Goal: Task Accomplishment & Management: Manage account settings

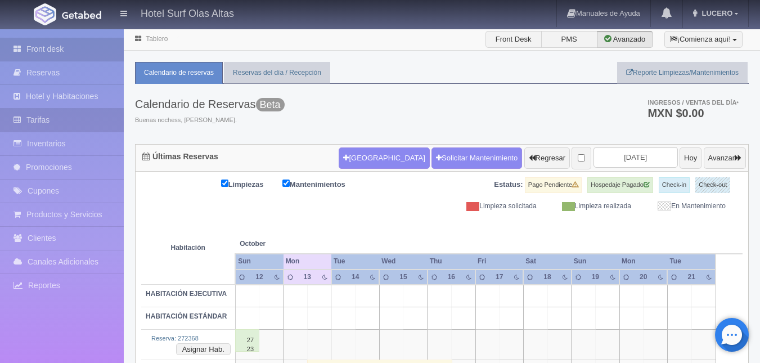
click at [75, 114] on link "Tarifas" at bounding box center [62, 120] width 124 height 23
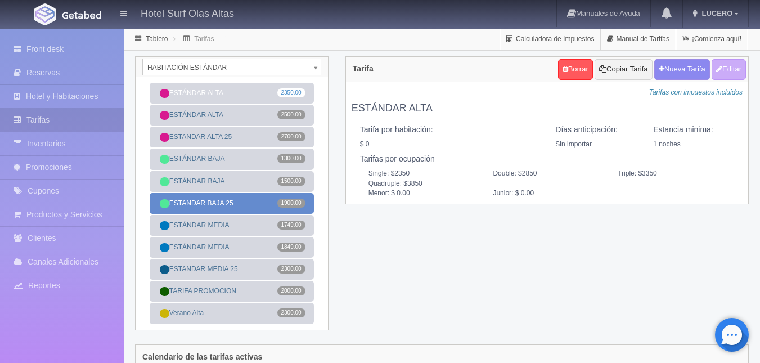
click at [259, 204] on link "ESTANDAR BAJA 25 1900.00" at bounding box center [232, 203] width 164 height 21
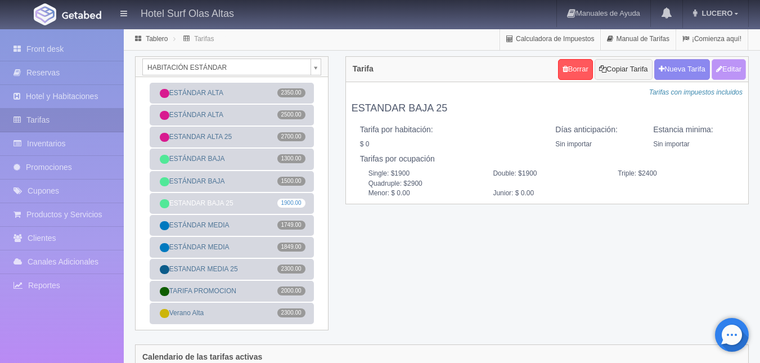
click at [730, 74] on button "Editar" at bounding box center [729, 69] width 34 height 21
type input "ESTANDAR BAJA 25"
select select "0"
type input "0"
checkbox input "false"
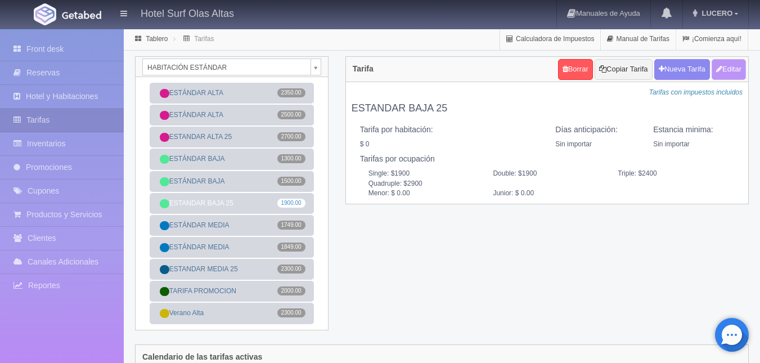
type input "1900"
type input "500"
type input "0.00"
checkbox input "true"
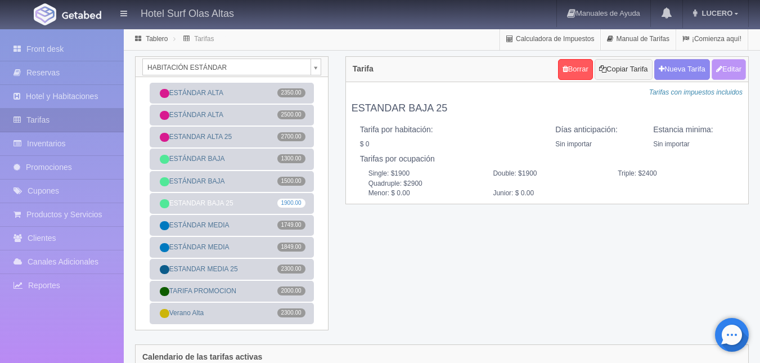
checkbox input "true"
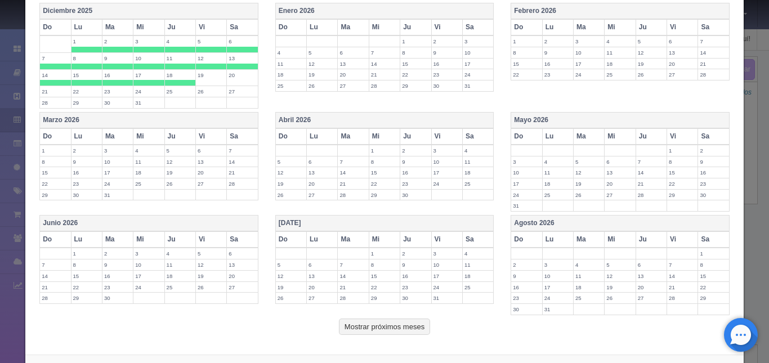
scroll to position [399, 0]
click at [456, 10] on th "Enero 2026" at bounding box center [384, 10] width 218 height 16
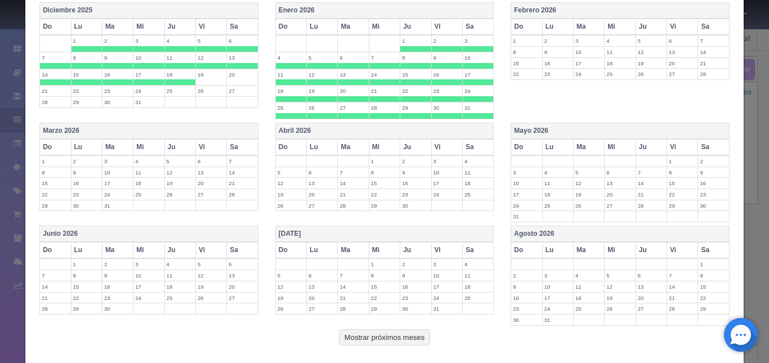
click at [416, 42] on label "1" at bounding box center [415, 40] width 30 height 11
click at [437, 50] on span at bounding box center [447, 49] width 30 height 6
click at [463, 50] on span at bounding box center [478, 49] width 30 height 6
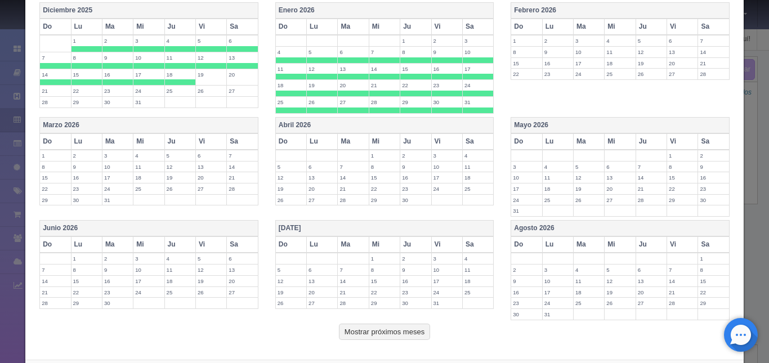
click at [290, 57] on span at bounding box center [291, 60] width 30 height 6
click at [331, 55] on label "5" at bounding box center [322, 52] width 30 height 11
click at [349, 59] on span at bounding box center [353, 60] width 30 height 6
click at [369, 59] on span at bounding box center [384, 60] width 30 height 6
click at [412, 64] on label "15" at bounding box center [415, 69] width 30 height 11
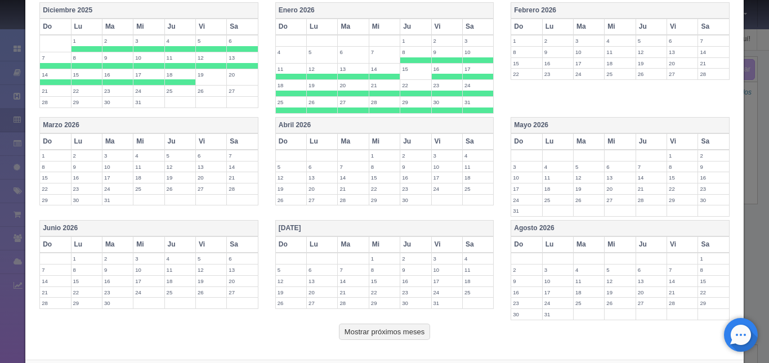
click at [415, 66] on label "15" at bounding box center [415, 69] width 30 height 11
click at [415, 58] on span at bounding box center [415, 60] width 30 height 6
click at [425, 57] on td "8" at bounding box center [415, 54] width 31 height 17
drag, startPoint x: 413, startPoint y: 57, endPoint x: 453, endPoint y: 56, distance: 40.0
click at [453, 56] on tr "4 5 6 7 8 9 10" at bounding box center [384, 54] width 218 height 17
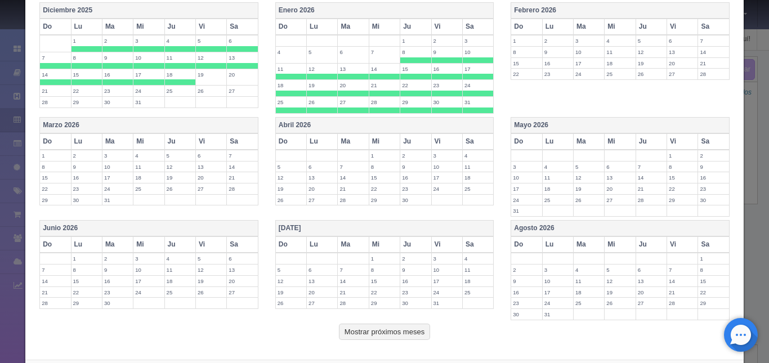
click at [443, 57] on span at bounding box center [447, 60] width 30 height 6
click at [410, 57] on span at bounding box center [415, 60] width 30 height 6
click at [467, 55] on label "10" at bounding box center [478, 52] width 30 height 11
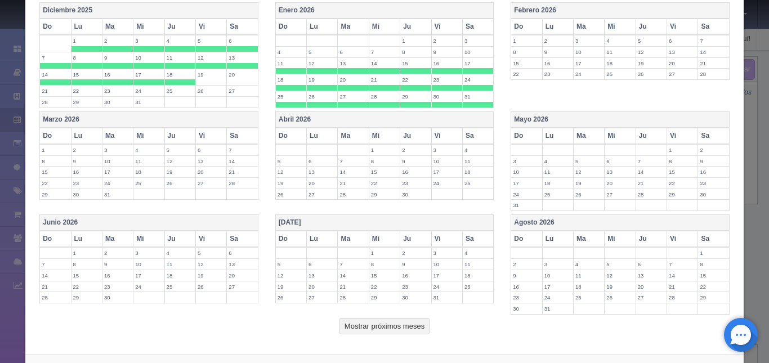
click at [600, 11] on th "Febrero 2026" at bounding box center [620, 10] width 218 height 16
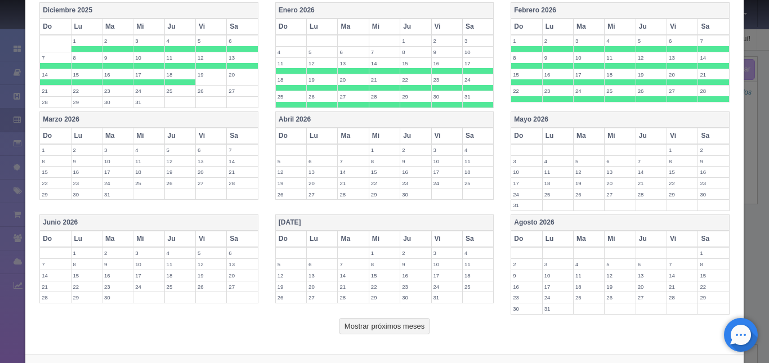
click at [201, 119] on th "Marzo 2026" at bounding box center [149, 119] width 218 height 16
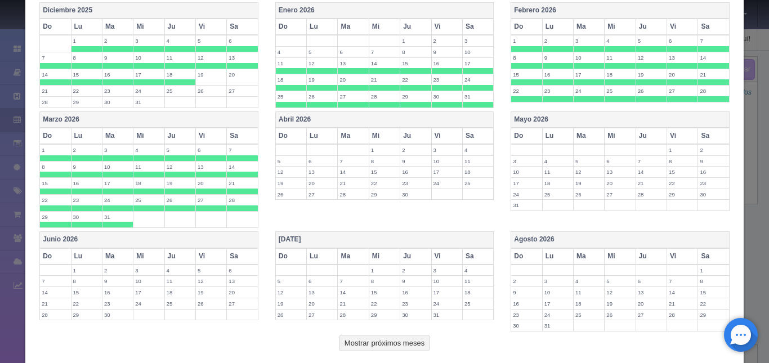
click at [197, 208] on span at bounding box center [211, 208] width 30 height 6
click at [235, 208] on span at bounding box center [242, 208] width 30 height 6
click at [61, 218] on label "29" at bounding box center [55, 217] width 30 height 11
click at [79, 223] on span at bounding box center [86, 225] width 30 height 6
click at [107, 223] on span at bounding box center [117, 225] width 30 height 6
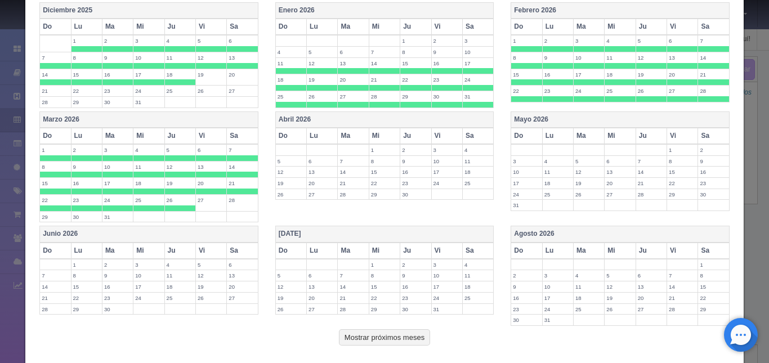
click at [460, 122] on th "Abril 2026" at bounding box center [384, 119] width 218 height 16
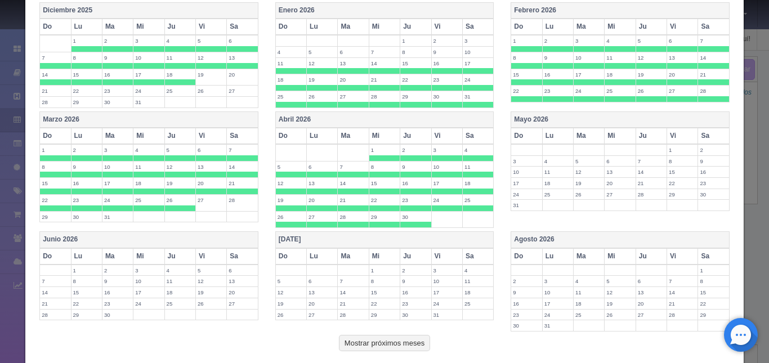
click at [381, 162] on label "8" at bounding box center [384, 166] width 30 height 11
drag, startPoint x: 383, startPoint y: 155, endPoint x: 407, endPoint y: 153, distance: 24.3
click at [407, 153] on tr "1 2 3 4" at bounding box center [384, 152] width 218 height 17
click at [407, 153] on label "2" at bounding box center [415, 150] width 30 height 11
click at [390, 154] on label "1" at bounding box center [384, 150] width 30 height 11
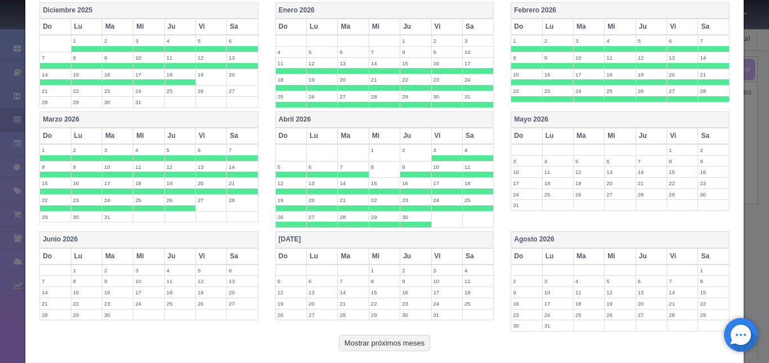
click at [435, 158] on span at bounding box center [447, 158] width 30 height 6
click at [463, 156] on span at bounding box center [478, 158] width 30 height 6
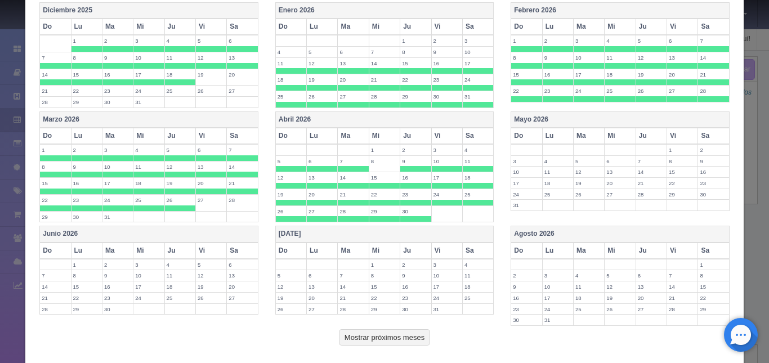
click at [290, 166] on span at bounding box center [291, 169] width 30 height 6
click at [316, 172] on td "13" at bounding box center [322, 180] width 31 height 17
click at [315, 182] on label "13" at bounding box center [322, 177] width 30 height 11
click at [317, 159] on label "6" at bounding box center [322, 161] width 30 height 11
click at [347, 163] on label "7" at bounding box center [353, 161] width 30 height 11
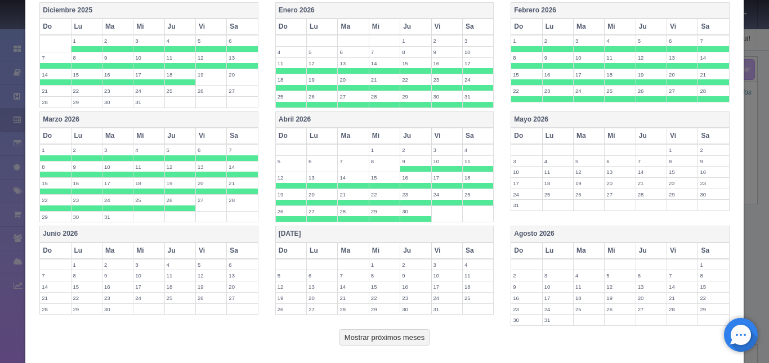
click at [408, 159] on label "9" at bounding box center [415, 161] width 30 height 11
click at [437, 165] on label "10" at bounding box center [447, 161] width 30 height 11
click at [465, 167] on span at bounding box center [478, 169] width 30 height 6
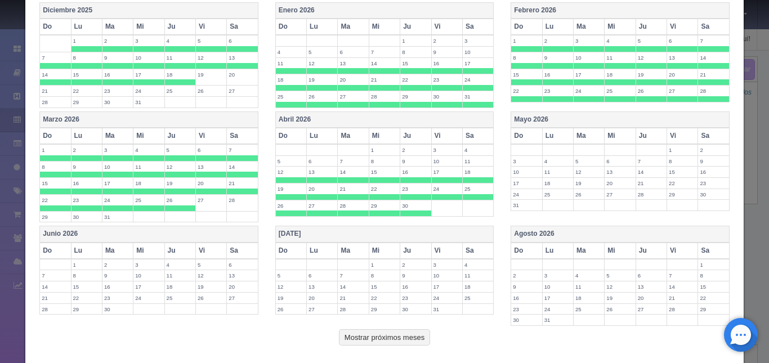
click at [666, 118] on th "Mayo 2026" at bounding box center [620, 119] width 218 height 16
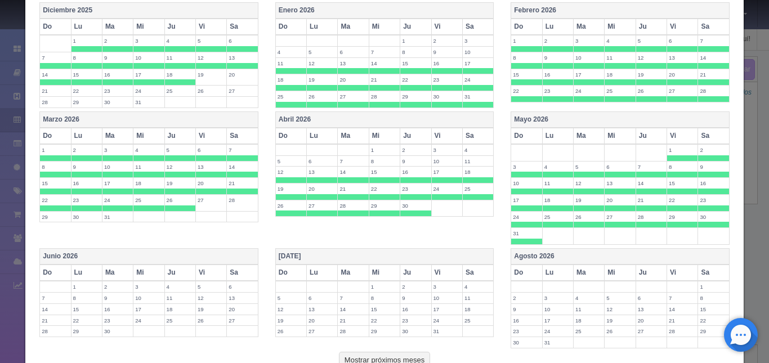
click at [675, 157] on span at bounding box center [682, 158] width 30 height 6
click at [705, 160] on span at bounding box center [713, 158] width 30 height 6
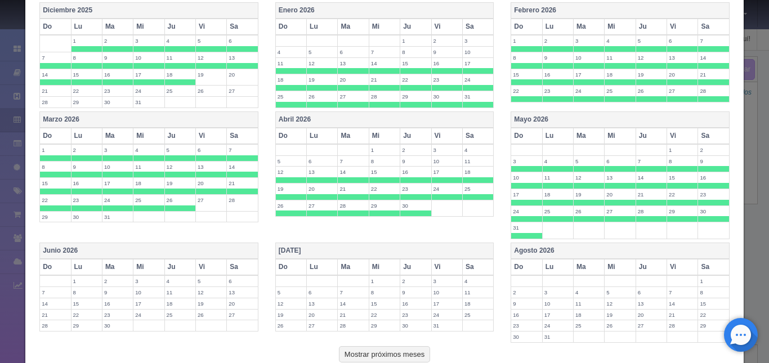
click at [519, 167] on span at bounding box center [526, 169] width 30 height 6
click at [547, 167] on span at bounding box center [557, 169] width 30 height 6
click at [583, 167] on span at bounding box center [588, 169] width 30 height 6
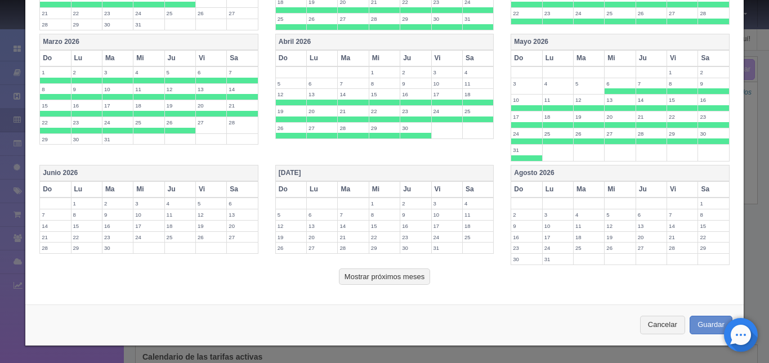
click at [243, 169] on th "Junio 2026" at bounding box center [149, 173] width 218 height 16
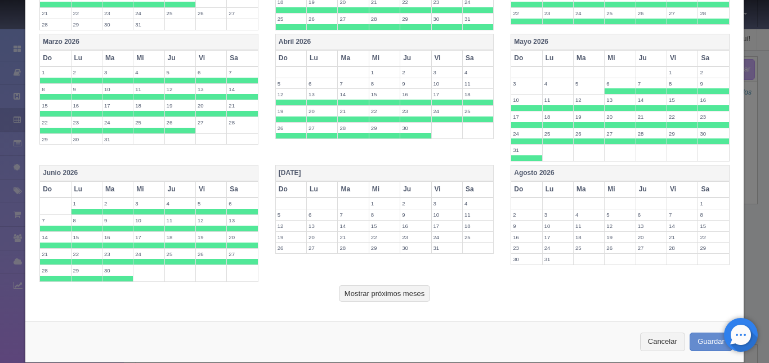
click at [445, 176] on th "[DATE]" at bounding box center [384, 173] width 218 height 16
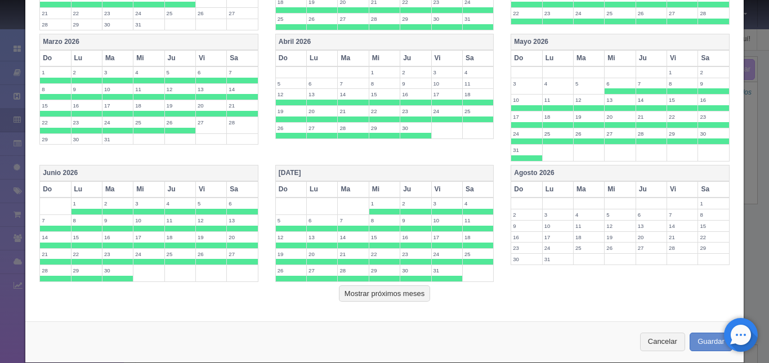
click at [644, 174] on th "Agosto 2026" at bounding box center [620, 173] width 218 height 16
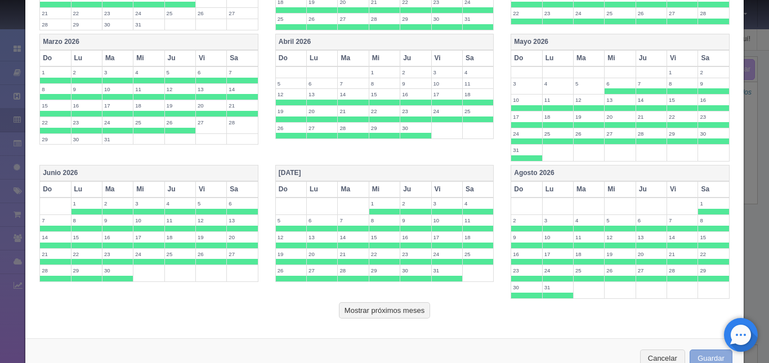
click at [696, 356] on button "Guardar" at bounding box center [710, 358] width 43 height 19
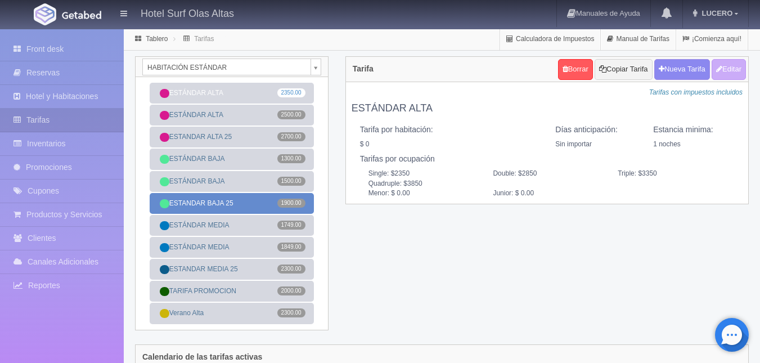
click at [267, 200] on link "ESTANDAR BAJA 25 1900.00" at bounding box center [232, 203] width 164 height 21
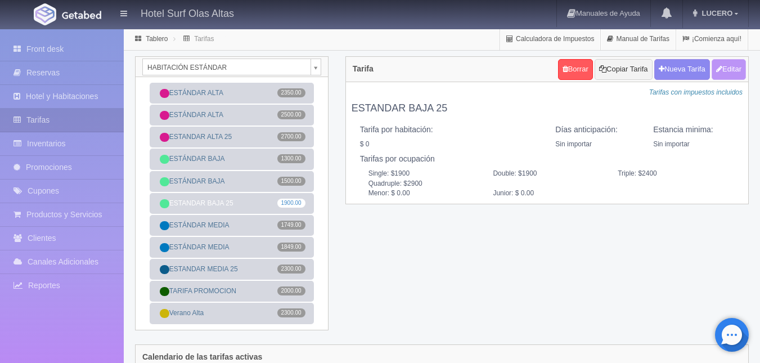
click at [727, 66] on button "Editar" at bounding box center [729, 69] width 34 height 21
type input "ESTANDAR BAJA 25"
select select "0"
type input "0"
checkbox input "false"
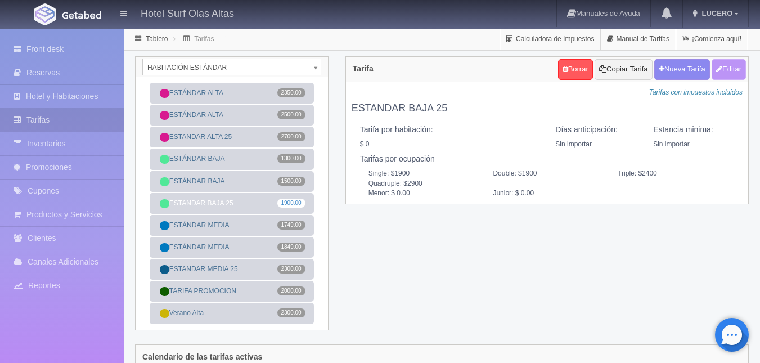
type input "1900"
type input "500"
type input "0.00"
checkbox input "true"
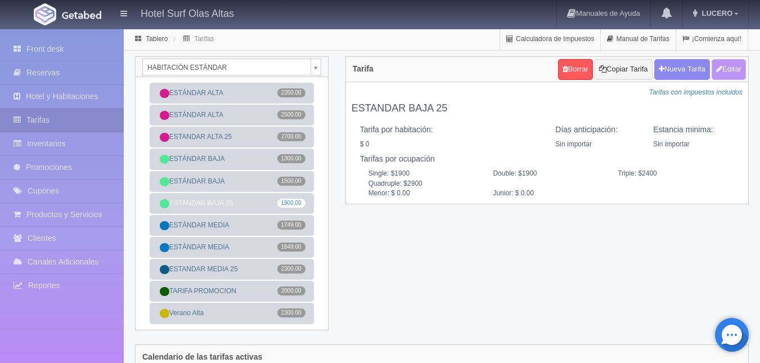
checkbox input "true"
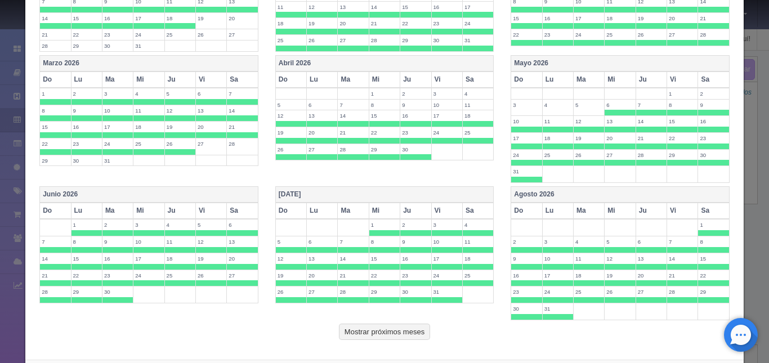
scroll to position [511, 0]
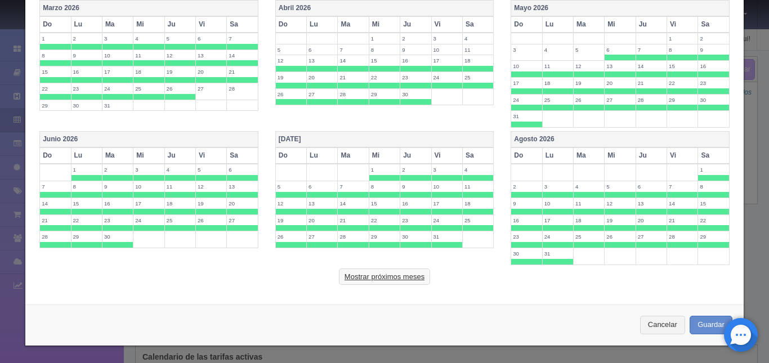
click at [413, 273] on button "Mostrar próximos meses" at bounding box center [384, 276] width 91 height 17
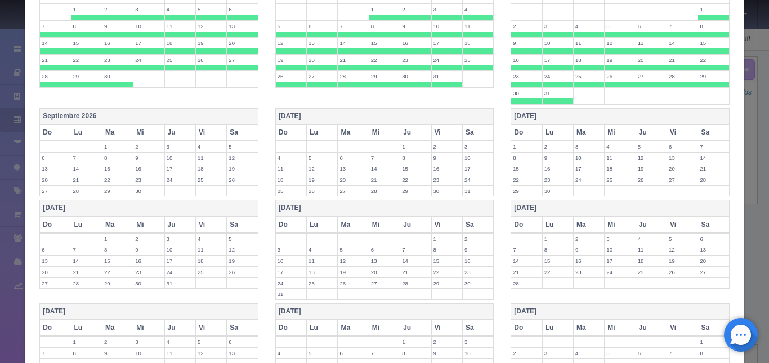
scroll to position [671, 0]
click at [217, 120] on th "Septiembre 2026" at bounding box center [149, 117] width 218 height 16
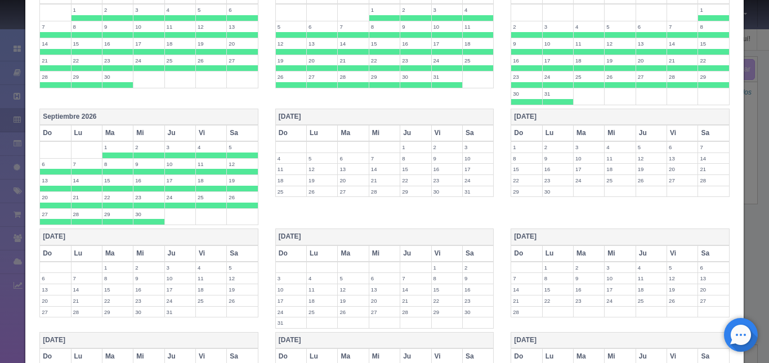
click at [360, 120] on th "[DATE]" at bounding box center [384, 117] width 218 height 16
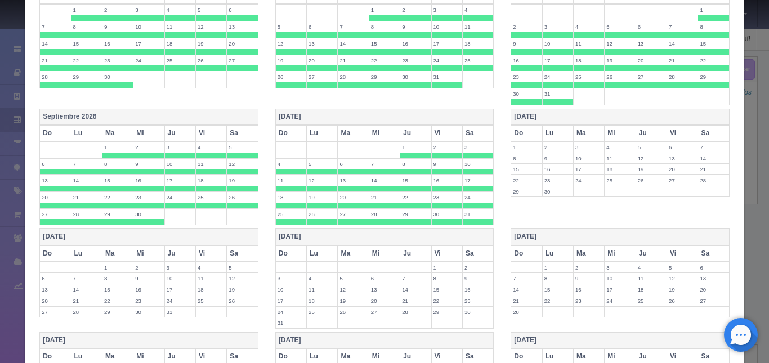
click at [111, 270] on label "1" at bounding box center [117, 267] width 30 height 11
click at [158, 271] on label "2" at bounding box center [148, 267] width 30 height 11
click at [177, 272] on label "3" at bounding box center [180, 267] width 30 height 11
click at [200, 274] on td "4" at bounding box center [210, 270] width 31 height 17
click at [246, 275] on td "5" at bounding box center [242, 270] width 31 height 17
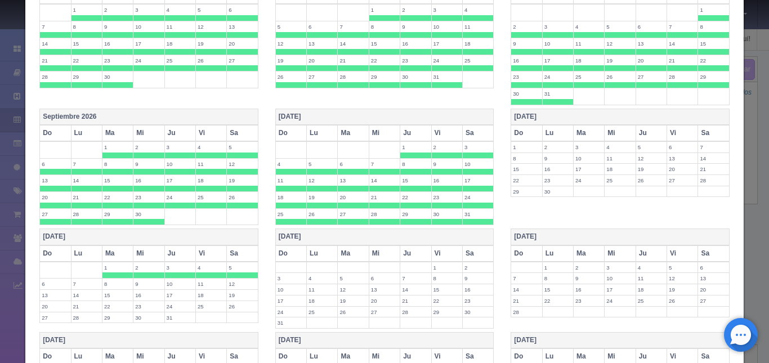
click at [62, 286] on label "6" at bounding box center [55, 284] width 30 height 11
click at [80, 290] on td "7" at bounding box center [86, 287] width 31 height 17
click at [107, 293] on td "8" at bounding box center [117, 287] width 31 height 17
click at [142, 293] on td "9" at bounding box center [148, 287] width 31 height 17
click at [177, 288] on label "10" at bounding box center [180, 284] width 30 height 11
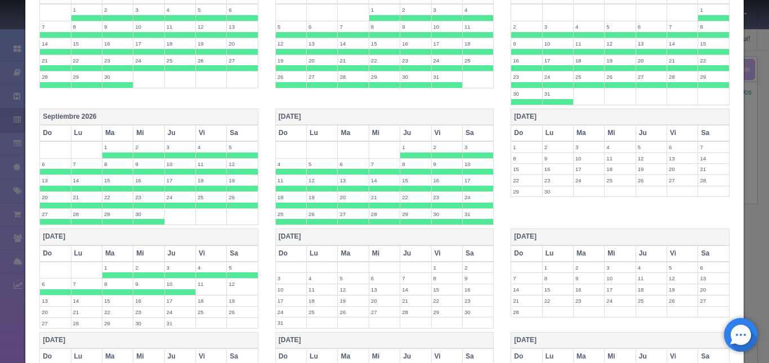
click at [204, 289] on label "11" at bounding box center [211, 284] width 30 height 11
click at [240, 289] on label "12" at bounding box center [242, 284] width 30 height 11
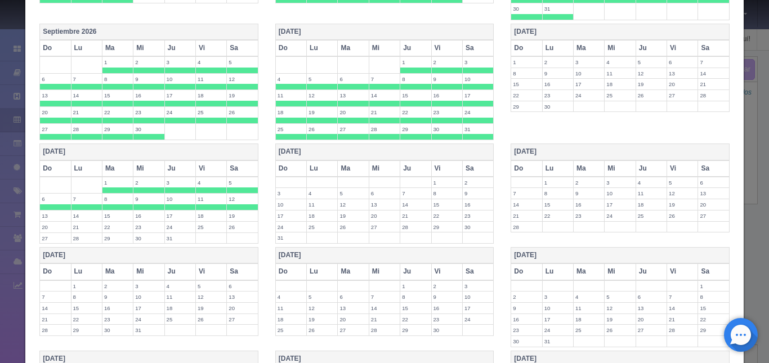
scroll to position [756, 0]
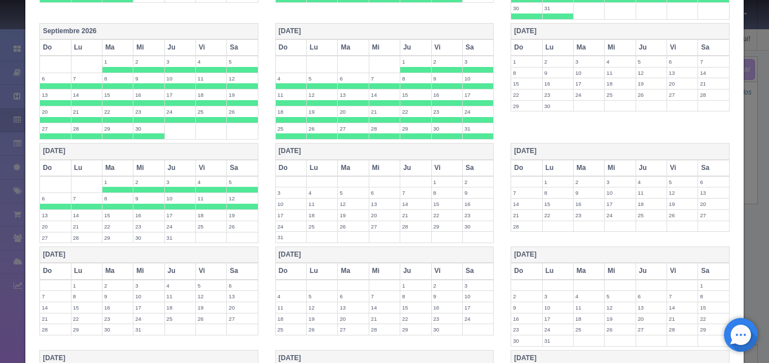
click at [54, 217] on label "13" at bounding box center [55, 215] width 30 height 11
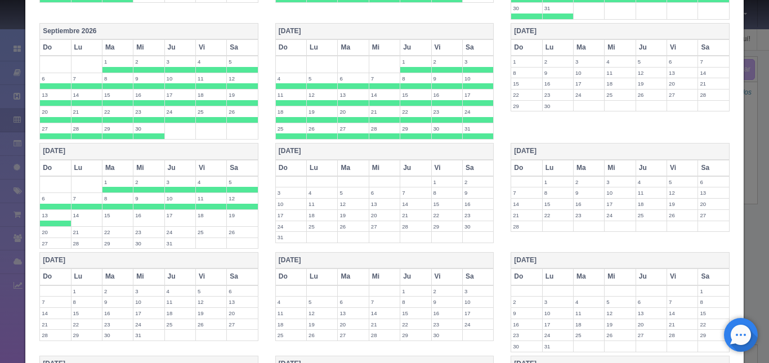
click at [74, 219] on label "14" at bounding box center [86, 215] width 30 height 11
click at [106, 221] on td "15" at bounding box center [117, 218] width 31 height 17
click at [140, 223] on td "16" at bounding box center [148, 218] width 31 height 17
click at [172, 222] on td "17" at bounding box center [179, 218] width 31 height 17
click at [437, 149] on th "Enero 2027" at bounding box center [384, 151] width 218 height 16
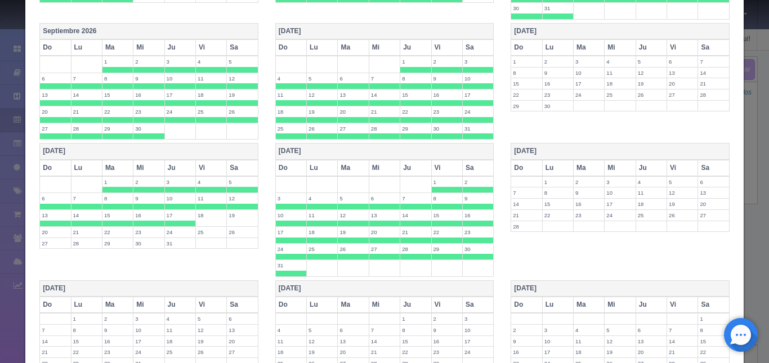
click at [437, 181] on label "1" at bounding box center [447, 182] width 30 height 11
click at [470, 183] on td "2" at bounding box center [477, 184] width 31 height 17
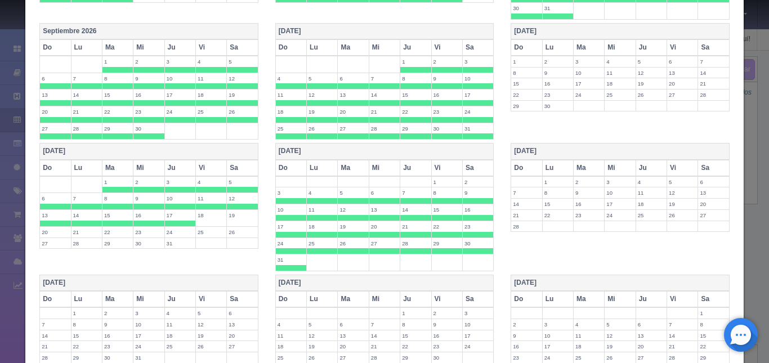
click at [470, 183] on label "2" at bounding box center [478, 182] width 30 height 11
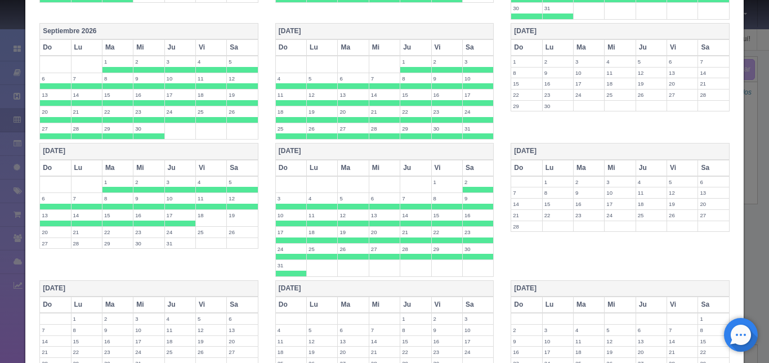
click at [478, 184] on label "2" at bounding box center [478, 182] width 30 height 11
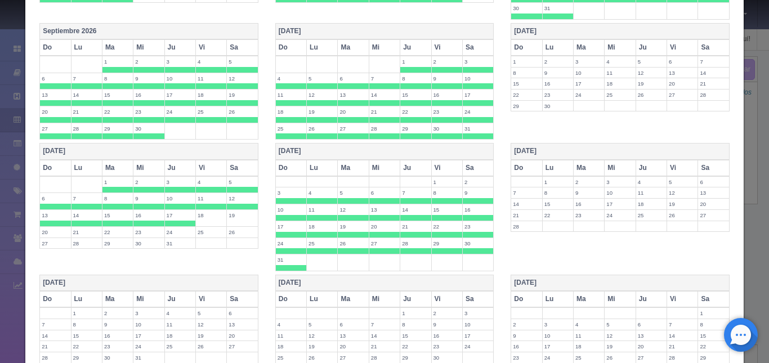
click at [293, 195] on label "3" at bounding box center [291, 192] width 30 height 11
click at [317, 195] on label "4" at bounding box center [322, 192] width 30 height 11
drag, startPoint x: 344, startPoint y: 197, endPoint x: 376, endPoint y: 198, distance: 32.1
click at [376, 198] on tr "3 4 5 6 7 8 9" at bounding box center [384, 195] width 218 height 17
click at [376, 198] on span at bounding box center [384, 201] width 30 height 6
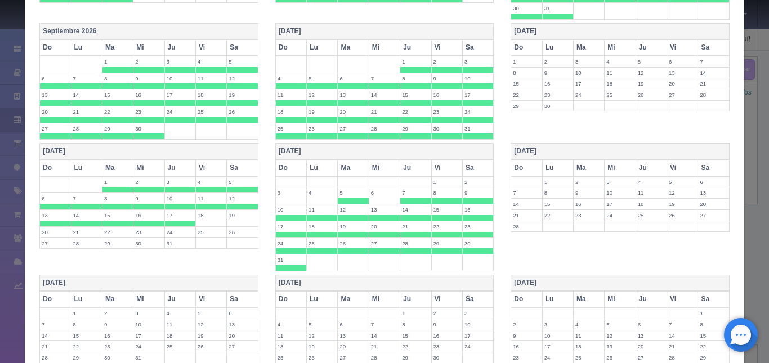
click at [406, 194] on label "7" at bounding box center [415, 192] width 30 height 11
click at [356, 194] on label "5" at bounding box center [353, 192] width 30 height 11
click at [439, 199] on span at bounding box center [447, 201] width 30 height 6
click at [474, 199] on span at bounding box center [478, 201] width 30 height 6
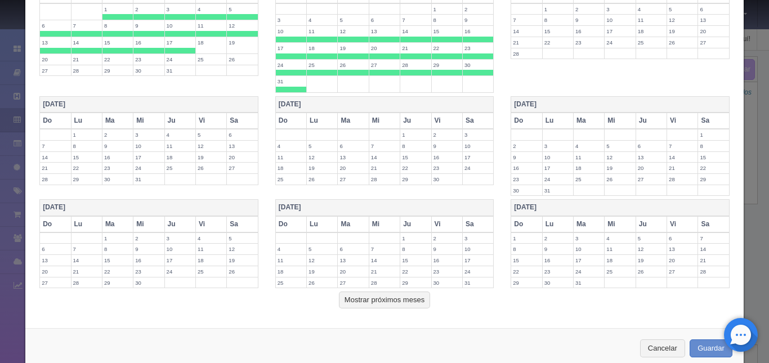
scroll to position [952, 0]
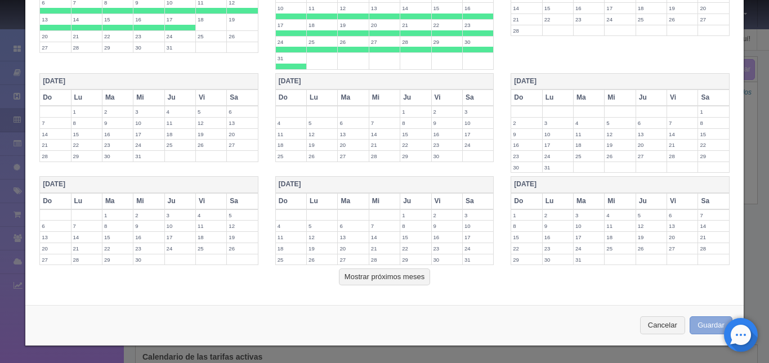
click at [693, 323] on button "Guardar" at bounding box center [710, 325] width 43 height 19
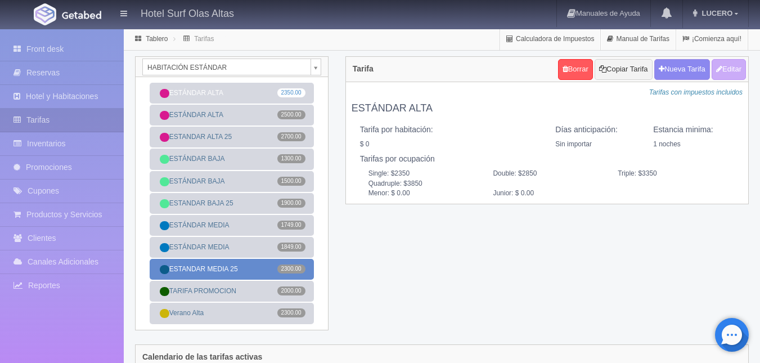
click at [256, 264] on link "ESTANDAR MEDIA 25 2300.00" at bounding box center [232, 269] width 164 height 21
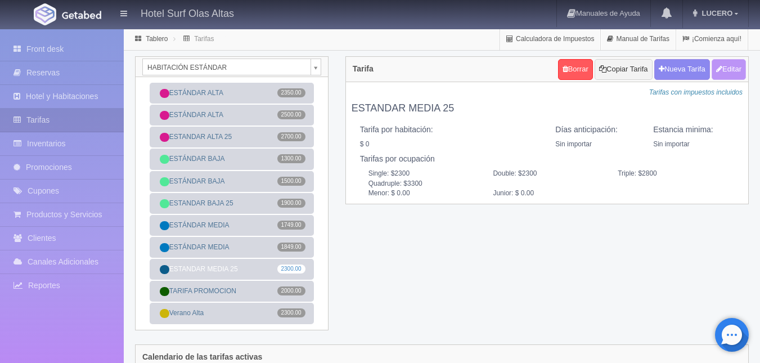
click at [729, 61] on button "Editar" at bounding box center [729, 69] width 34 height 21
type input "ESTANDAR MEDIA 25"
select select "0"
type input "0"
checkbox input "false"
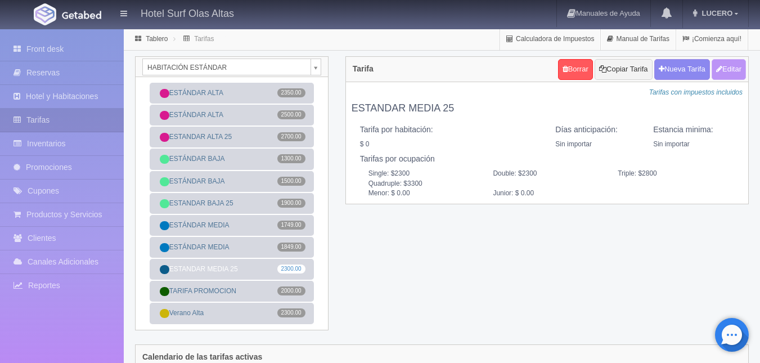
type input "2300"
type input "500"
type input "0.00"
checkbox input "true"
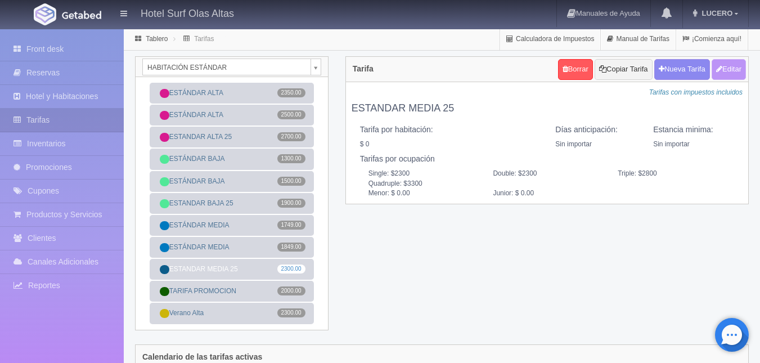
checkbox input "true"
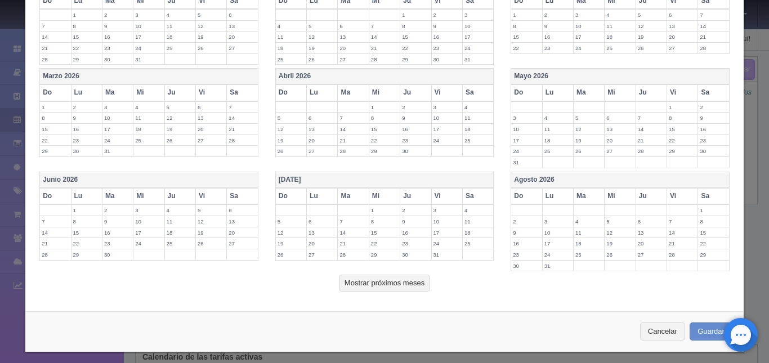
scroll to position [448, 0]
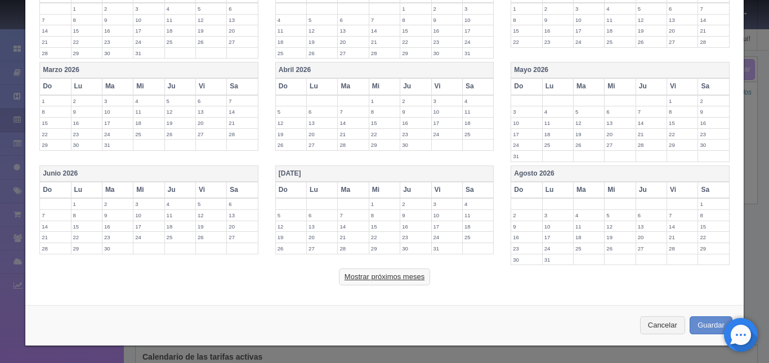
click at [408, 275] on button "Mostrar próximos meses" at bounding box center [384, 276] width 91 height 17
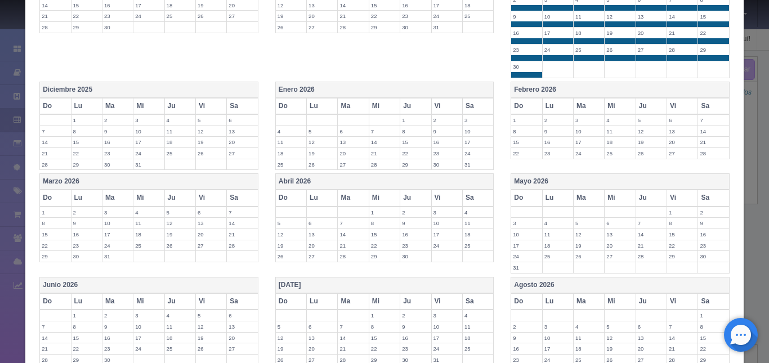
scroll to position [338, 0]
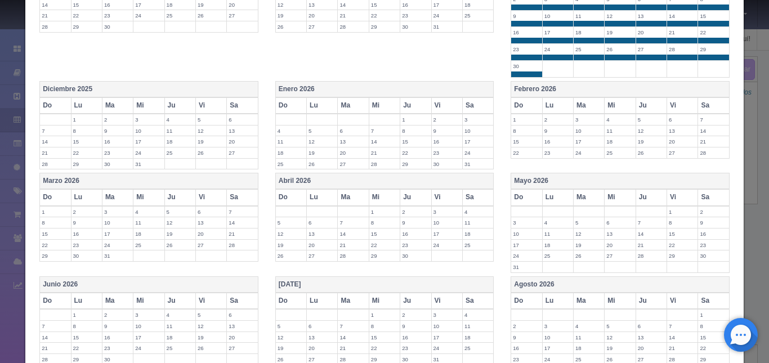
click at [670, 214] on label "1" at bounding box center [682, 211] width 30 height 11
click at [698, 214] on label "2" at bounding box center [713, 211] width 30 height 11
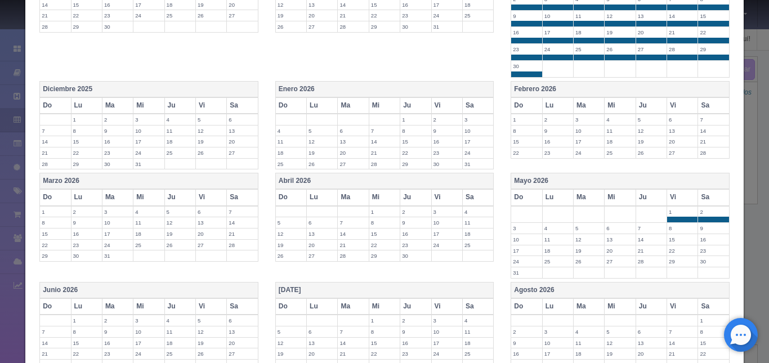
click at [528, 233] on label "3" at bounding box center [526, 228] width 30 height 11
click at [547, 234] on td "4" at bounding box center [557, 231] width 31 height 17
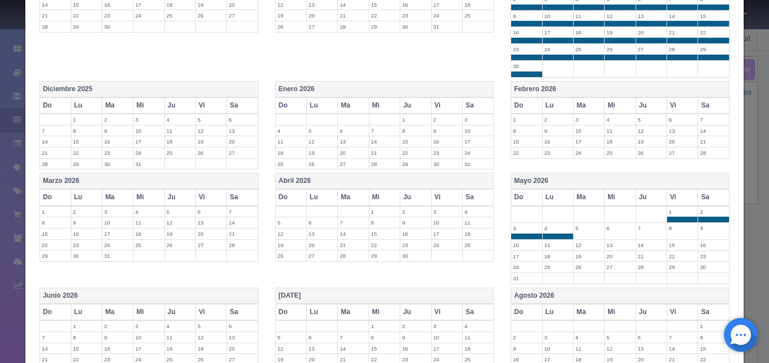
click at [577, 235] on td "5" at bounding box center [588, 231] width 31 height 17
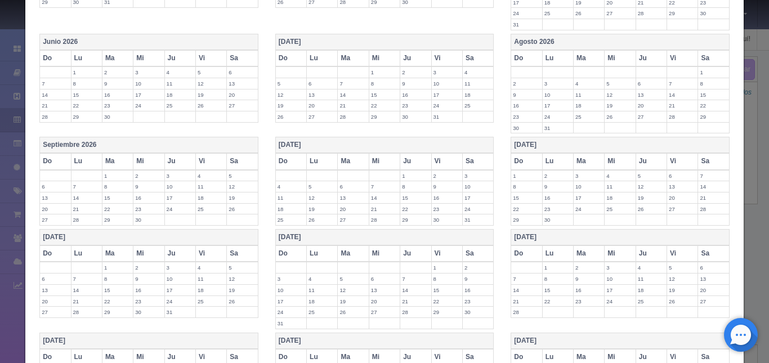
scroll to position [592, 0]
click at [597, 147] on th "Noviembre 2026" at bounding box center [620, 145] width 218 height 16
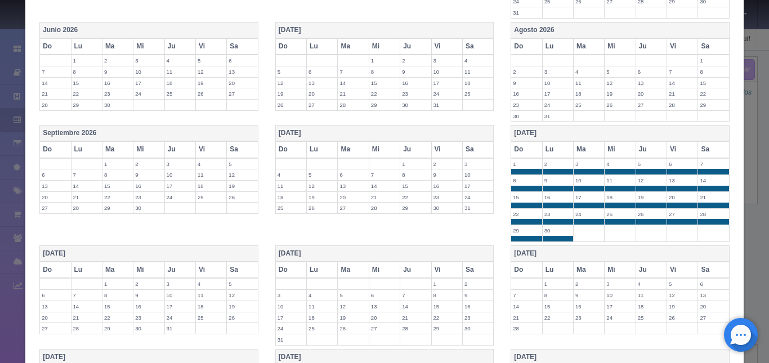
scroll to position [879, 0]
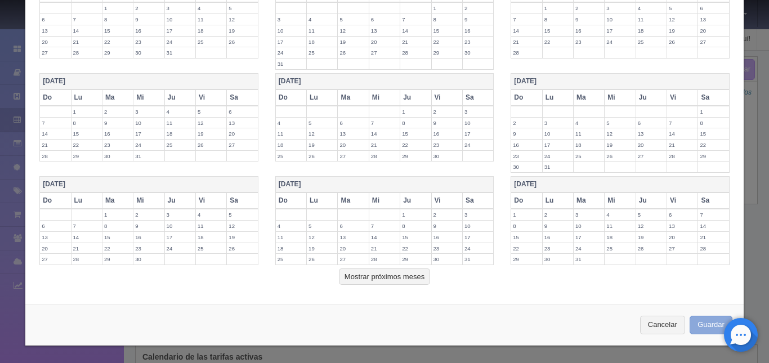
click at [704, 322] on button "Guardar" at bounding box center [710, 325] width 43 height 19
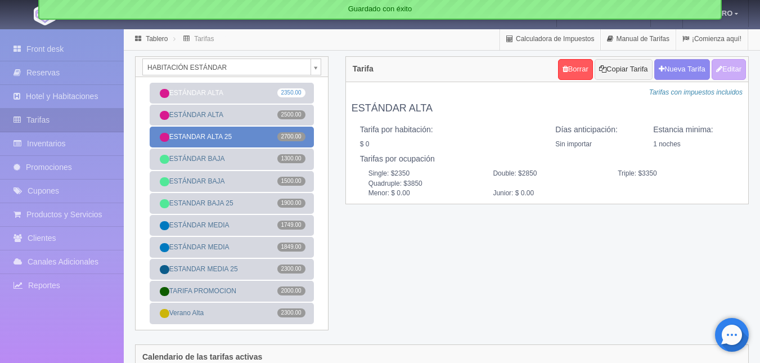
click at [301, 136] on span "2700.00" at bounding box center [291, 136] width 28 height 9
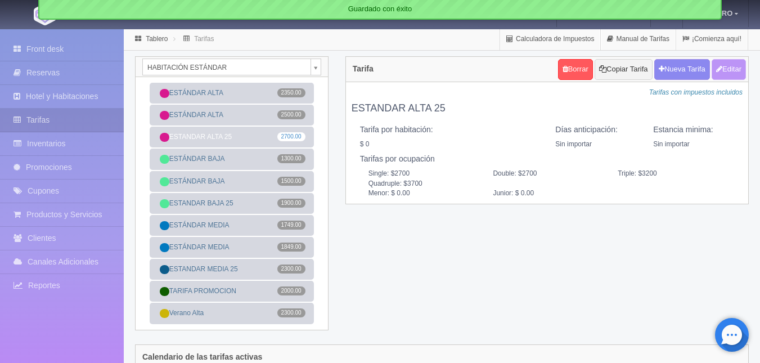
click at [722, 67] on button "Editar" at bounding box center [729, 69] width 34 height 21
type input "ESTANDAR ALTA 25"
select select "0"
type input "0"
checkbox input "false"
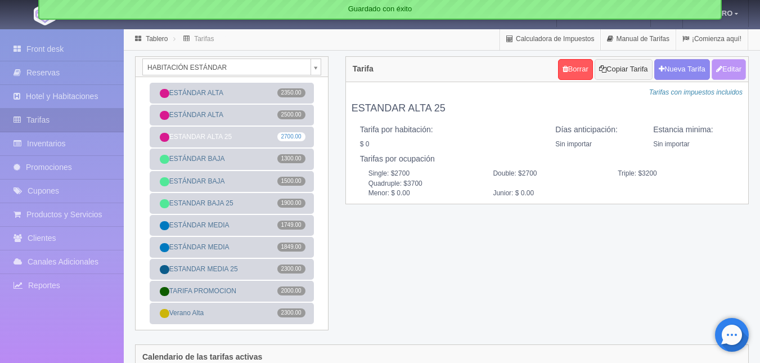
type input "2700"
type input "500"
type input "0.00"
checkbox input "true"
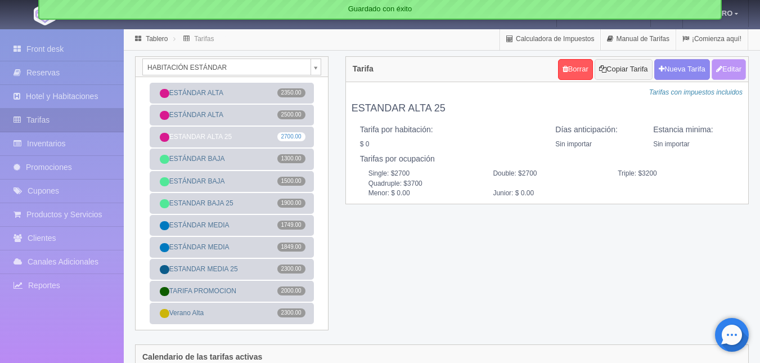
checkbox input "true"
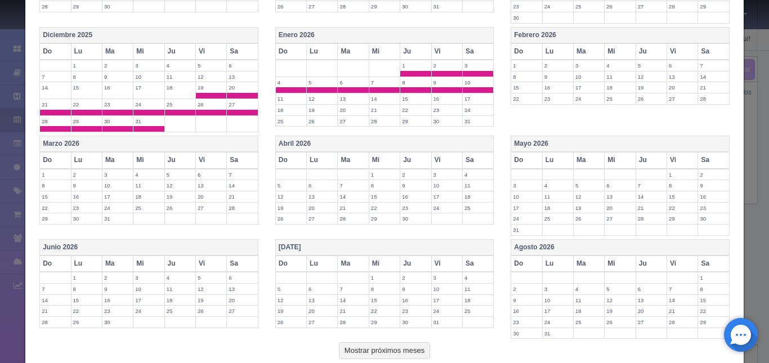
scroll to position [358, 0]
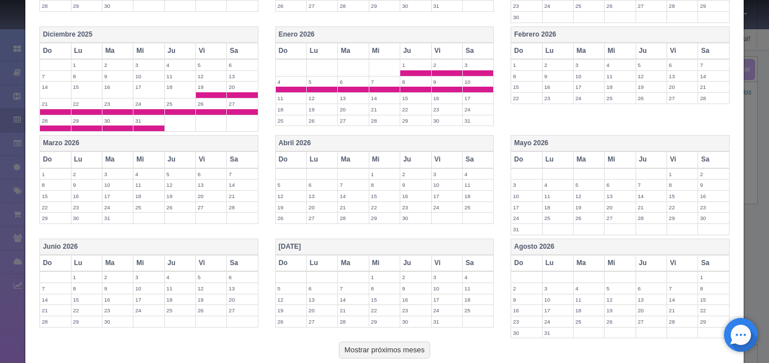
click at [204, 206] on label "27" at bounding box center [211, 207] width 30 height 11
click at [228, 206] on label "28" at bounding box center [242, 207] width 30 height 11
click at [60, 223] on label "29" at bounding box center [55, 223] width 30 height 11
click at [81, 223] on label "30" at bounding box center [86, 223] width 30 height 11
click at [108, 230] on td "31" at bounding box center [117, 226] width 31 height 17
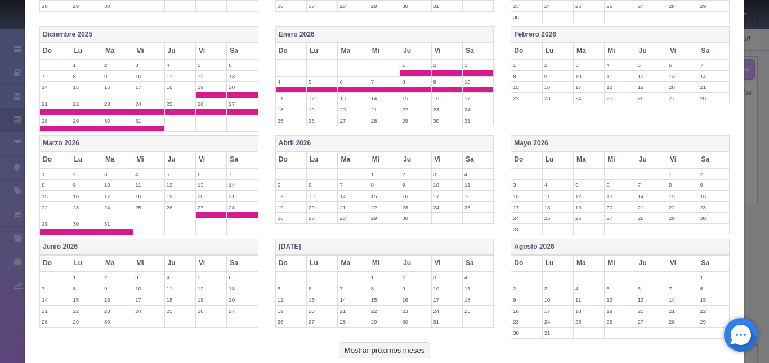
click at [379, 174] on label "1" at bounding box center [384, 174] width 30 height 11
click at [415, 173] on label "2" at bounding box center [415, 174] width 30 height 11
click at [444, 174] on label "3" at bounding box center [447, 174] width 30 height 11
click at [475, 173] on label "4" at bounding box center [478, 174] width 30 height 11
click at [470, 195] on label "11" at bounding box center [478, 190] width 30 height 11
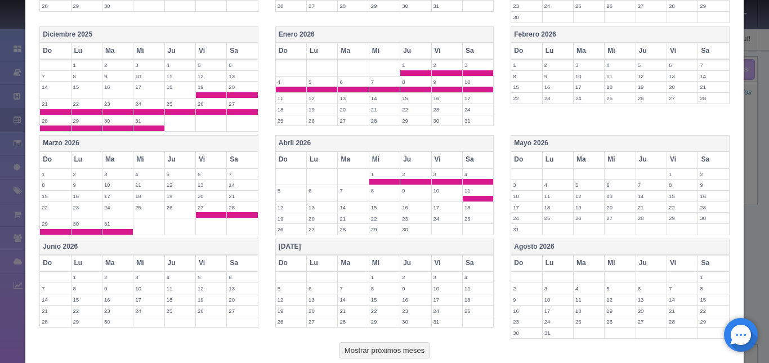
click at [431, 193] on td "10" at bounding box center [446, 193] width 31 height 17
click at [407, 193] on label "9" at bounding box center [415, 190] width 30 height 11
click at [375, 193] on label "8" at bounding box center [384, 190] width 30 height 11
click at [343, 190] on label "7" at bounding box center [353, 190] width 30 height 11
click at [309, 191] on label "6" at bounding box center [322, 190] width 30 height 11
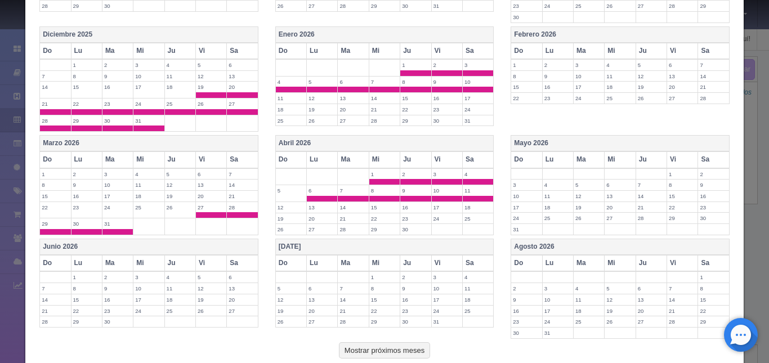
click at [284, 192] on label "5" at bounding box center [291, 190] width 30 height 11
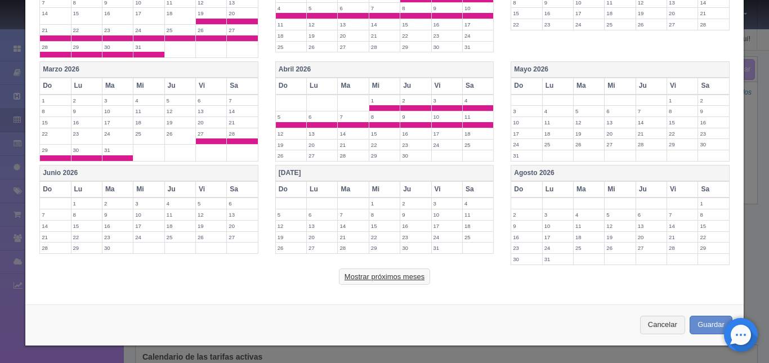
click at [409, 278] on button "Mostrar próximos meses" at bounding box center [384, 276] width 91 height 17
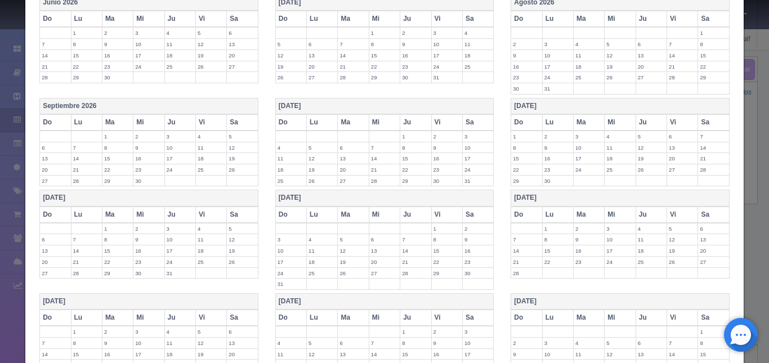
scroll to position [631, 0]
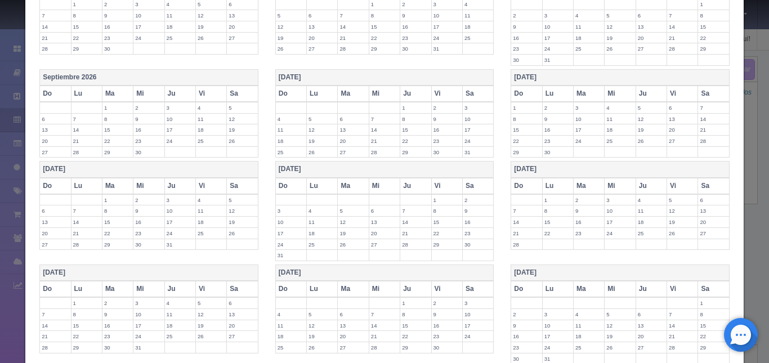
click at [212, 166] on th "[DATE]" at bounding box center [149, 169] width 218 height 16
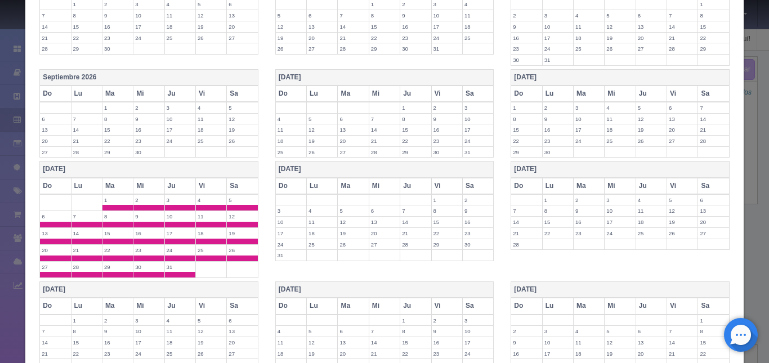
click at [123, 200] on label "1" at bounding box center [117, 200] width 30 height 11
click at [146, 204] on label "2" at bounding box center [148, 200] width 30 height 11
click at [173, 208] on span at bounding box center [180, 208] width 30 height 6
click at [200, 203] on label "4" at bounding box center [211, 200] width 30 height 11
click at [237, 205] on span at bounding box center [242, 208] width 30 height 6
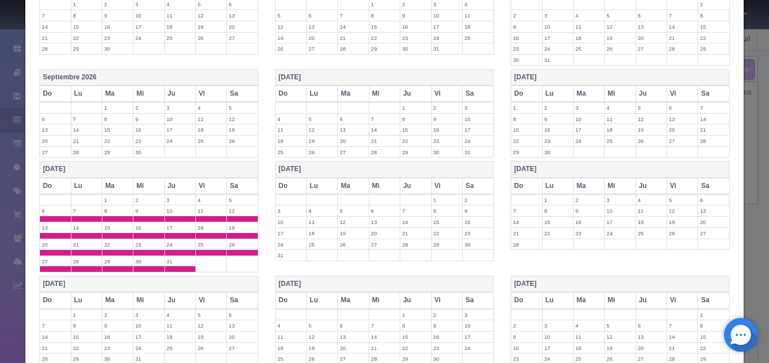
click at [61, 218] on span at bounding box center [55, 219] width 30 height 6
click at [84, 218] on span at bounding box center [86, 219] width 30 height 6
click at [113, 219] on span at bounding box center [117, 219] width 30 height 6
click at [141, 219] on span at bounding box center [148, 219] width 30 height 6
click at [174, 215] on label "10" at bounding box center [180, 210] width 30 height 11
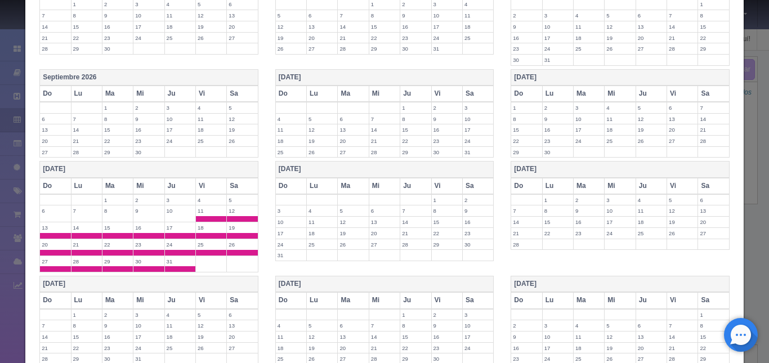
click at [211, 217] on span at bounding box center [211, 219] width 30 height 6
click at [235, 215] on label "12" at bounding box center [242, 210] width 30 height 11
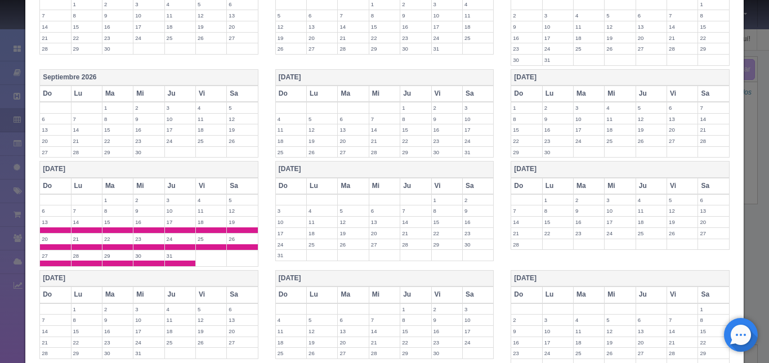
click at [66, 225] on label "13" at bounding box center [55, 222] width 30 height 11
click at [87, 227] on span at bounding box center [86, 230] width 30 height 6
click at [122, 228] on span at bounding box center [117, 230] width 30 height 6
click at [152, 227] on td "16" at bounding box center [148, 225] width 31 height 17
click at [152, 227] on label "16" at bounding box center [148, 222] width 30 height 11
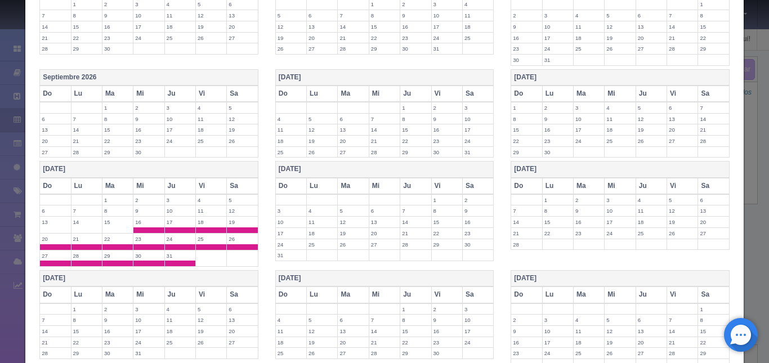
click at [152, 227] on span at bounding box center [148, 230] width 30 height 6
click at [175, 222] on label "17" at bounding box center [180, 222] width 30 height 11
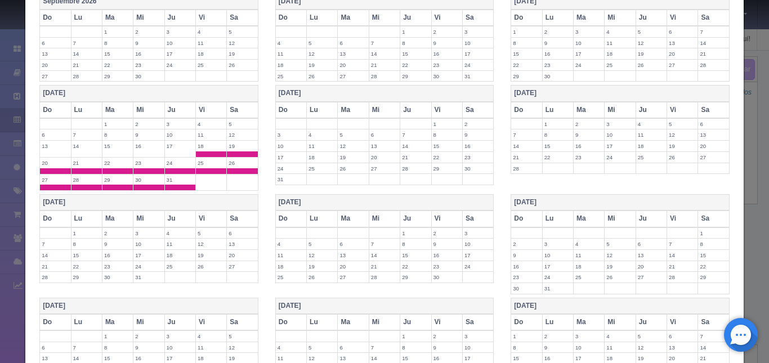
scroll to position [697, 0]
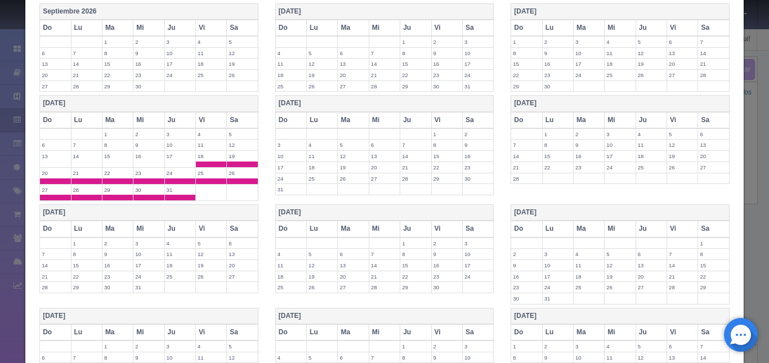
click at [433, 138] on label "1" at bounding box center [447, 134] width 30 height 11
click at [456, 142] on span at bounding box center [447, 142] width 30 height 6
click at [447, 135] on label "1" at bounding box center [447, 134] width 30 height 11
click at [466, 137] on label "2" at bounding box center [478, 134] width 30 height 11
click at [467, 154] on label "9" at bounding box center [478, 150] width 30 height 11
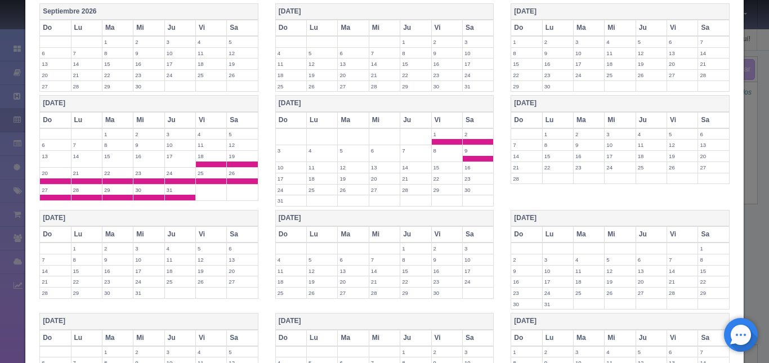
drag, startPoint x: 443, startPoint y: 153, endPoint x: 410, endPoint y: 154, distance: 33.2
click at [410, 154] on tr "3 4 5 6 7 8 9" at bounding box center [384, 153] width 218 height 17
click at [410, 154] on label "7" at bounding box center [415, 150] width 30 height 11
click at [439, 155] on label "8" at bounding box center [447, 150] width 30 height 11
click at [377, 151] on label "6" at bounding box center [384, 150] width 30 height 11
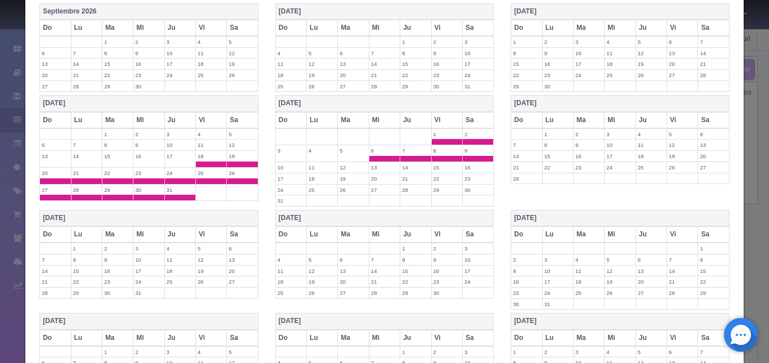
click at [338, 152] on label "5" at bounding box center [353, 150] width 30 height 11
click at [316, 152] on label "4" at bounding box center [322, 150] width 30 height 11
click at [287, 152] on label "3" at bounding box center [291, 150] width 30 height 11
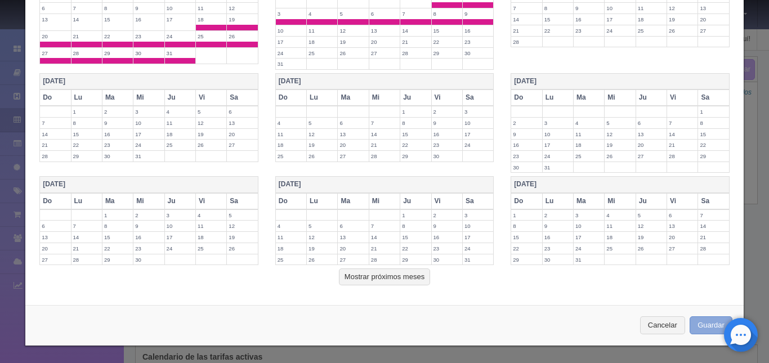
click at [695, 324] on button "Guardar" at bounding box center [710, 325] width 43 height 19
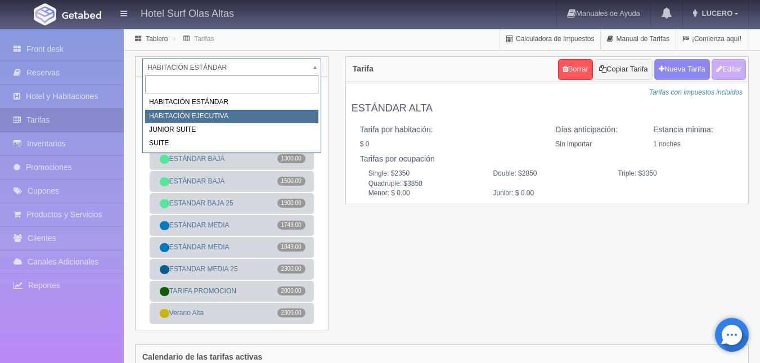
select select "1277"
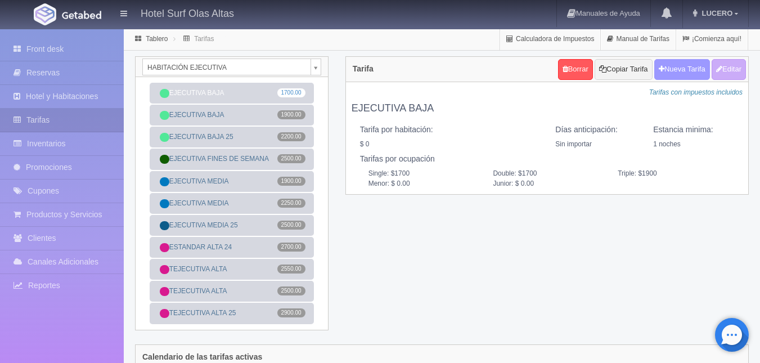
click at [677, 68] on button "Nueva Tarifa" at bounding box center [682, 69] width 56 height 21
select select
checkbox input "true"
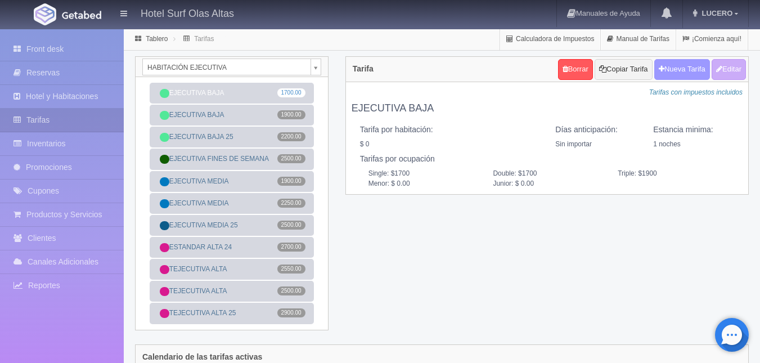
checkbox input "true"
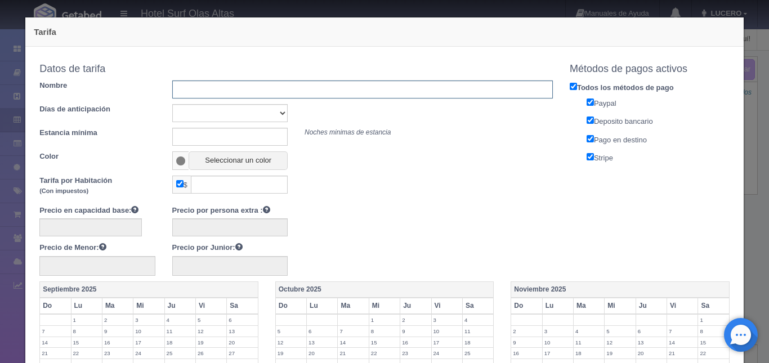
click at [343, 84] on input "text" at bounding box center [362, 89] width 380 height 18
type input "EJECUTIVA BAJA 26"
click at [215, 114] on select "Sin importar 1 2 3 4 5 6 7 8 9 10" at bounding box center [229, 113] width 115 height 18
select select "0"
click at [172, 104] on select "Sin importar 1 2 3 4 5 6 7 8 9 10" at bounding box center [229, 113] width 115 height 18
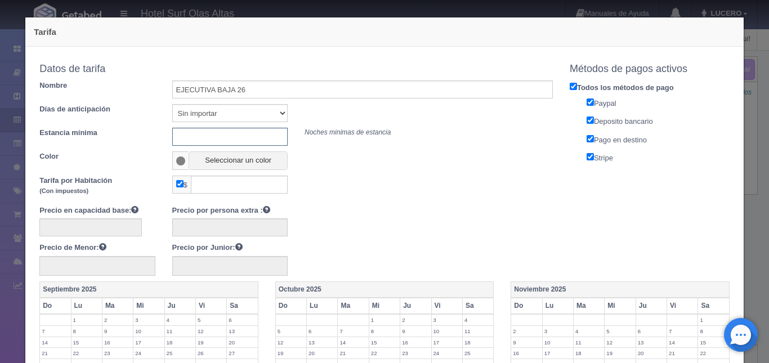
click at [202, 137] on input "text" at bounding box center [229, 137] width 115 height 18
type input "1"
click at [223, 163] on button "Seleccionar un color" at bounding box center [237, 160] width 99 height 19
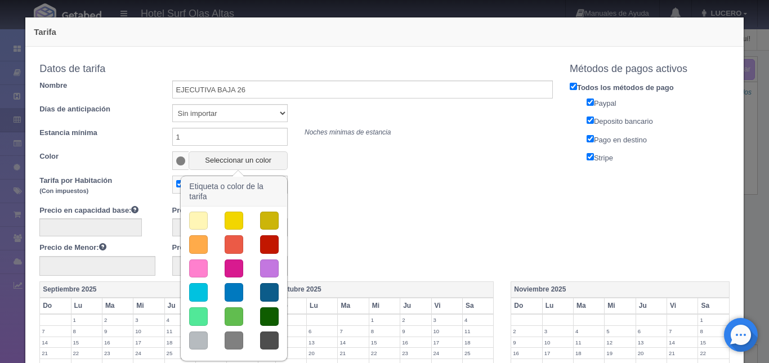
click at [196, 314] on button "button" at bounding box center [198, 316] width 19 height 19
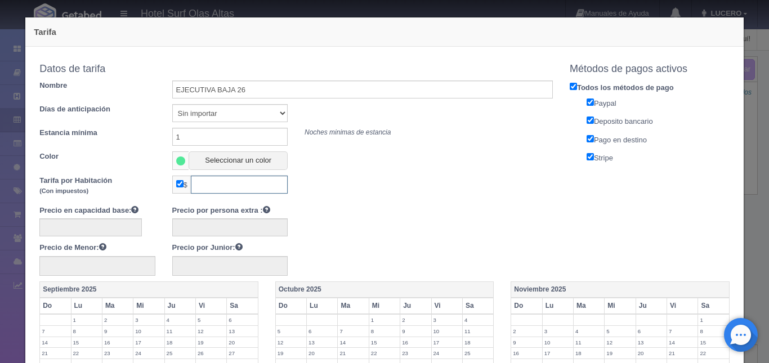
click at [235, 186] on input "text" at bounding box center [239, 185] width 97 height 18
type input "2500"
click at [179, 185] on input "checkbox" at bounding box center [179, 183] width 7 height 7
checkbox input "false"
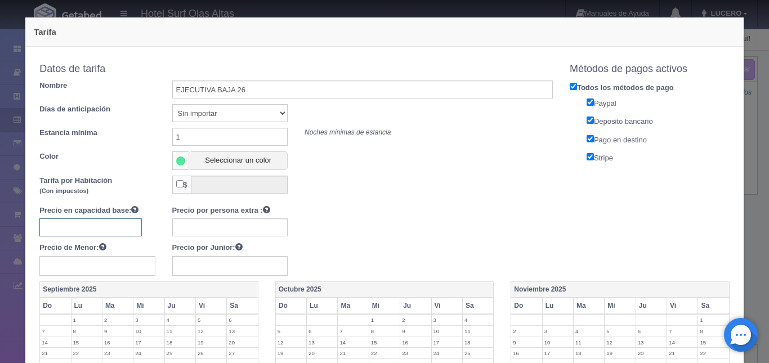
click at [114, 226] on input "text" at bounding box center [90, 227] width 102 height 18
type input "2500"
click at [224, 227] on input "text" at bounding box center [229, 227] width 115 height 18
type input "500"
click at [124, 261] on input "text" at bounding box center [96, 266] width 115 height 20
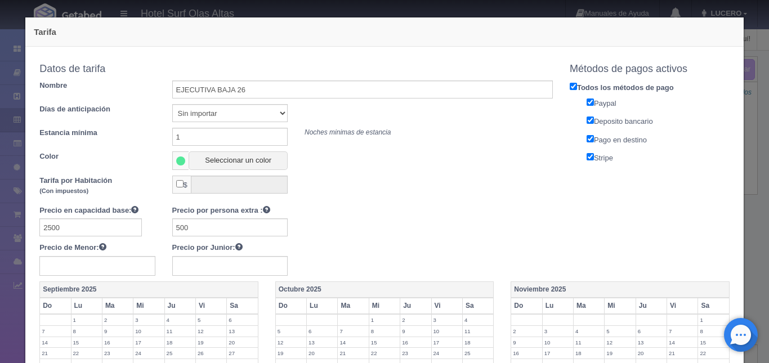
click at [74, 246] on label "Precio de Menor:" at bounding box center [72, 247] width 66 height 11
click at [222, 262] on input "text" at bounding box center [229, 266] width 115 height 20
type input "500"
click at [131, 264] on input "text" at bounding box center [96, 266] width 115 height 20
type input "350"
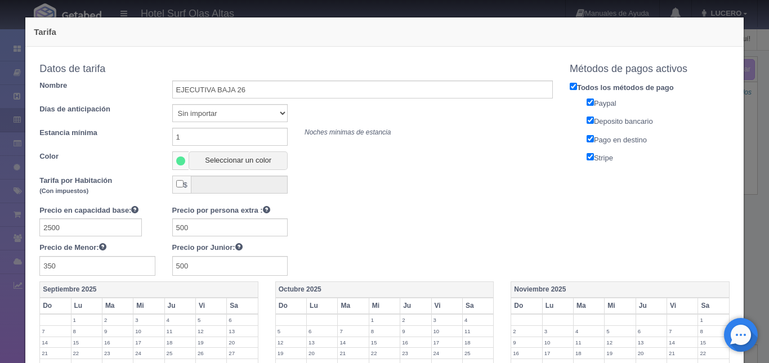
click at [375, 245] on div "Precio en capacidad base: 2500 Precio por persona extra : 500 Precio de Menor: …" at bounding box center [296, 240] width 530 height 71
click at [746, 243] on div "Tarifa Copiar tarifa a la habitación HABITACIÓN EJECUTIVA HABITACIÓN ESTÁNDAR H…" at bounding box center [384, 181] width 769 height 363
